Goal: Check status: Check status

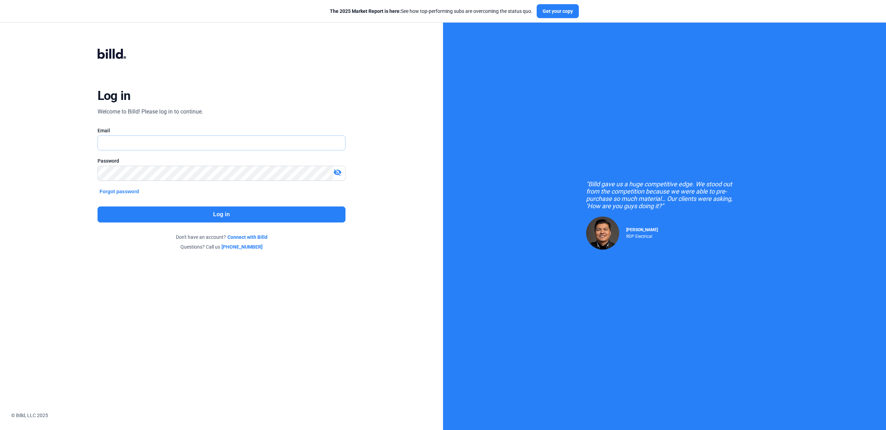
type input "[EMAIL_ADDRESS][DOMAIN_NAME]"
click at [262, 219] on button "Log in" at bounding box center [222, 215] width 248 height 16
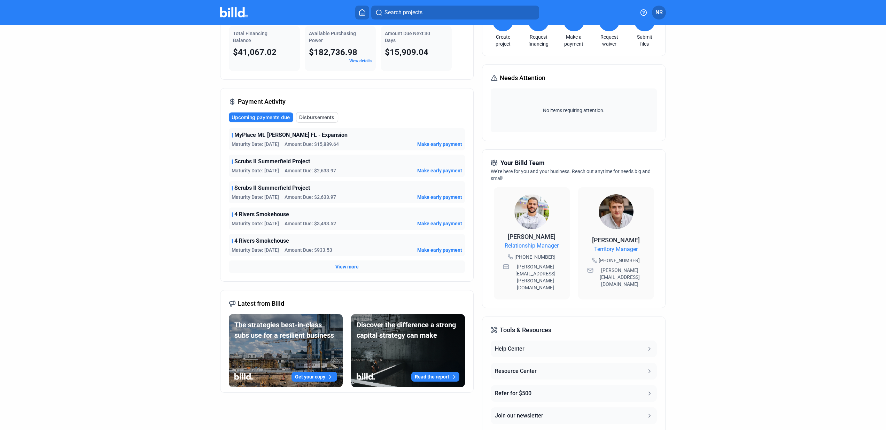
scroll to position [73, 0]
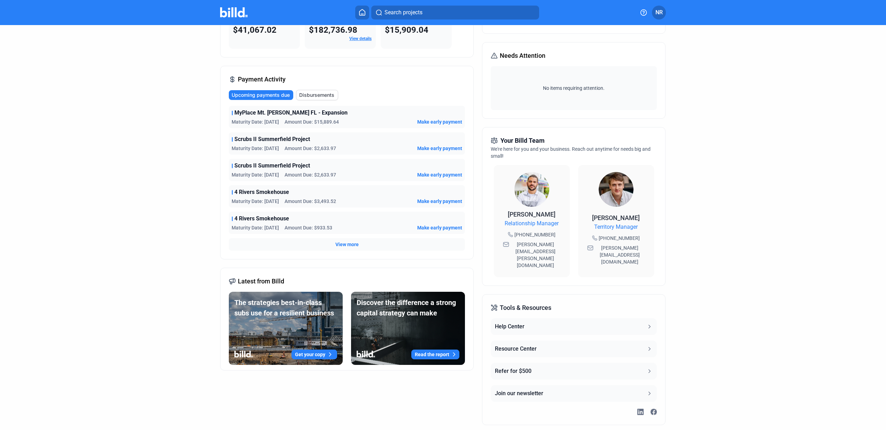
click at [350, 244] on span "View more" at bounding box center [346, 244] width 23 height 7
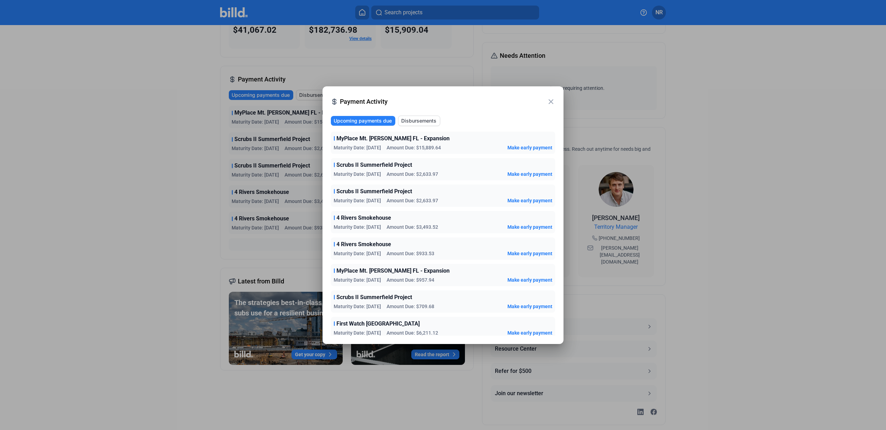
click at [201, 240] on div at bounding box center [443, 215] width 886 height 430
click at [550, 101] on mat-icon "close" at bounding box center [551, 102] width 8 height 8
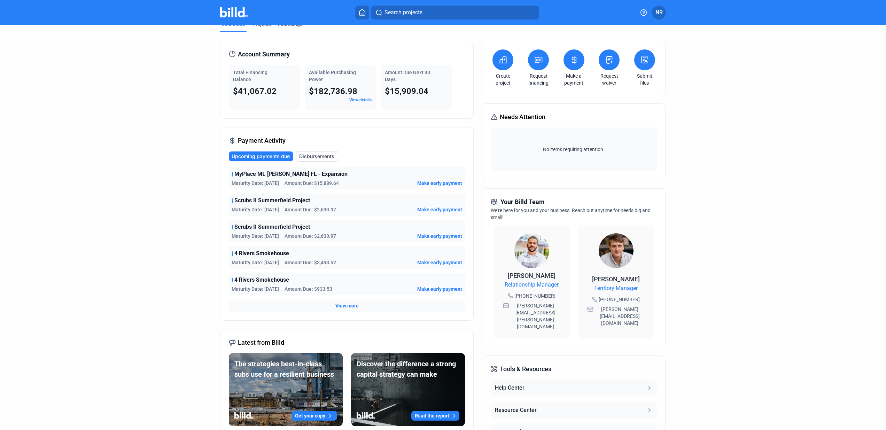
scroll to position [0, 0]
